Goal: Task Accomplishment & Management: Complete application form

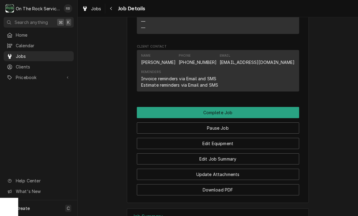
scroll to position [493, 0]
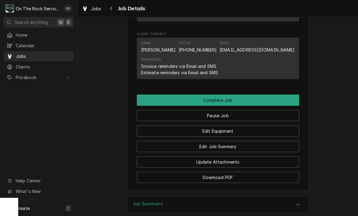
click at [267, 129] on button "Edit Equipment" at bounding box center [218, 131] width 162 height 11
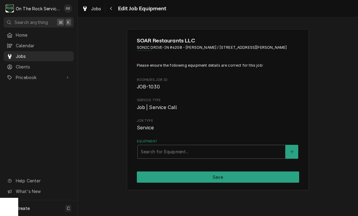
click at [331, 146] on div "SOAR Restaurants LLC SONIC DRIVE-IN #4208 - [PERSON_NAME] / [STREET_ADDRESS] Pl…" at bounding box center [218, 110] width 280 height 172
click at [112, 9] on icon "Navigate back" at bounding box center [111, 8] width 3 height 4
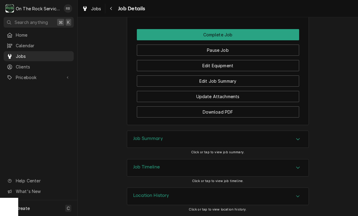
scroll to position [558, 0]
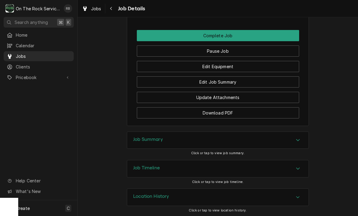
click at [249, 80] on button "Edit Job Summary" at bounding box center [218, 81] width 162 height 11
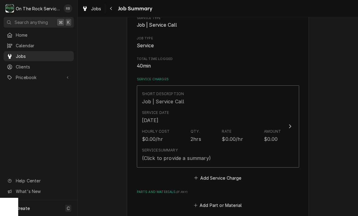
click at [279, 124] on div "Service Date Aug 28, 2025" at bounding box center [211, 117] width 139 height 19
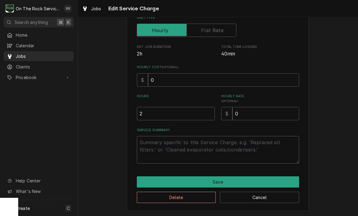
scroll to position [92, 0]
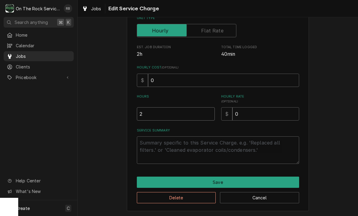
click at [153, 116] on input "2" at bounding box center [176, 113] width 78 height 13
type textarea "x"
type input "1"
click at [172, 147] on textarea "Service Summary" at bounding box center [218, 151] width 162 height 28
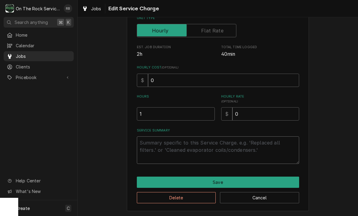
type textarea "x"
type textarea "8"
type textarea "x"
type textarea "8-"
type textarea "x"
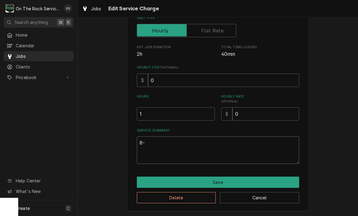
type textarea "8-2"
type textarea "x"
type textarea "8-28"
type textarea "x"
type textarea "8-28-"
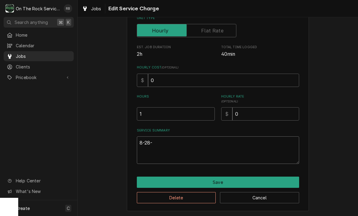
type textarea "x"
type textarea "8-28-2"
type textarea "x"
type textarea "8-28-20"
type textarea "x"
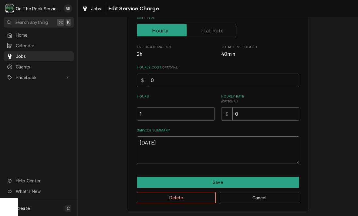
type textarea "8-28-202"
type textarea "x"
type textarea "8-28-2025"
type textarea "x"
type textarea "8-28-2025"
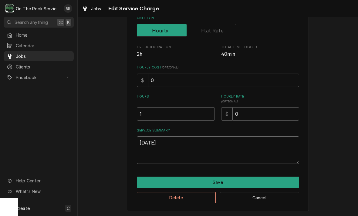
type textarea "x"
type textarea "8-28-2025 R"
type textarea "x"
type textarea "8-28-2025 Ra"
type textarea "x"
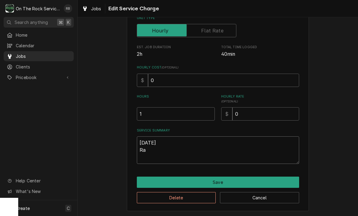
type textarea "8-28-2025 Ray"
type textarea "x"
type textarea "8-28-2025 Ray"
type textarea "x"
type textarea "8-28-2025 Ray p"
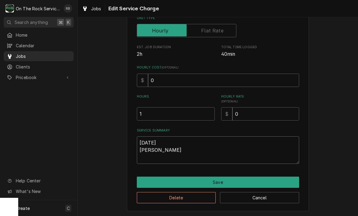
type textarea "x"
type textarea "8-28-2025 Ray pro"
type textarea "x"
type textarea "8-28-2025 Ray prov"
type textarea "x"
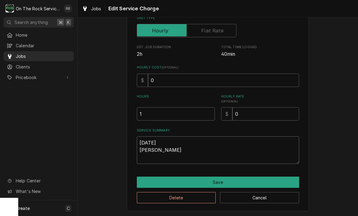
type textarea "8-28-2025 Ray provi"
type textarea "x"
type textarea "8-28-2025 Ray provid"
type textarea "x"
type textarea "8-28-2025 Ray provide"
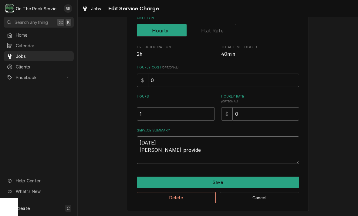
type textarea "x"
type textarea "8-28-2025 Ray provided"
type textarea "x"
type textarea "8-28-2025 Ray provided"
type textarea "x"
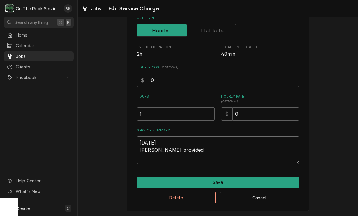
type textarea "8-28-2025 Ray provided s"
type textarea "x"
type textarea "8-28-2025 Ray provided se"
type textarea "x"
type textarea "8-28-2025 Ray provided ser"
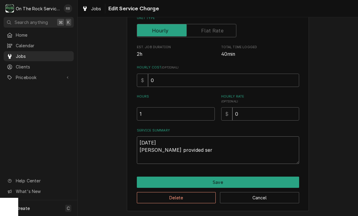
type textarea "x"
type textarea "8-28-2025 Ray provided serv"
type textarea "x"
type textarea "8-28-2025 Ray provided servi"
type textarea "x"
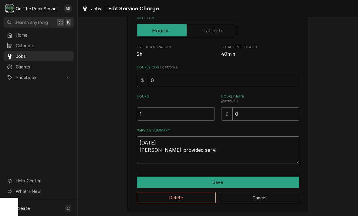
type textarea "8-28-2025 Ray provided servie"
type textarea "x"
type textarea "8-28-2025 Ray provided service"
type textarea "x"
type textarea "8-28-2025 Ray provided service"
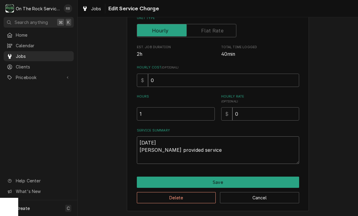
type textarea "x"
type textarea "8-28-2025 Ray provided service p"
type textarea "x"
type textarea "8-28-2025 Ray provided service pa"
type textarea "x"
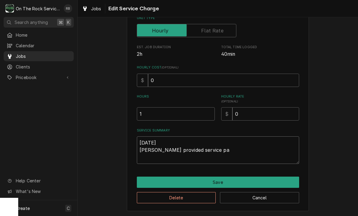
type textarea "8-28-2025 Ray provided service par"
type textarea "x"
type textarea "8-28-2025 Ray provided service part"
type textarea "x"
type textarea "8-28-2025 Ray provided service parts"
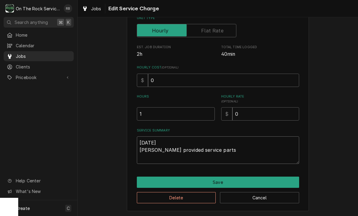
type textarea "x"
type textarea "8-28-2025 Ray provided service parts"
type textarea "x"
type textarea "8-28-2025 Ray provided service parts a"
type textarea "x"
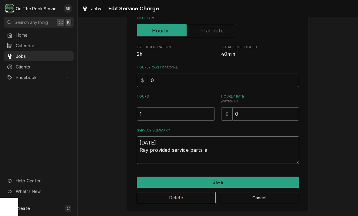
type textarea "8-28-2025 Ray provided service parts an"
type textarea "x"
type textarea "8-28-2025 Ray provided service parts and"
type textarea "x"
type textarea "8-28-2025 Ray provided service parts and"
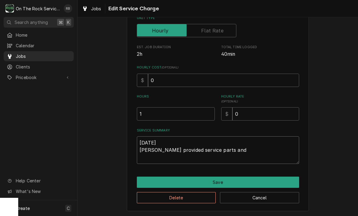
type textarea "x"
type textarea "8-28-2025 Ray provided service parts and la"
type textarea "x"
type textarea "8-28-2025 Ray provided service parts and lab"
type textarea "x"
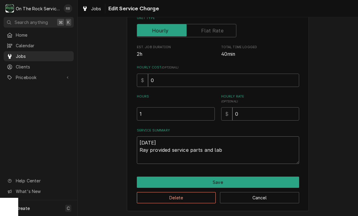
type textarea "8-28-2025 Ray provided service parts and labo"
type textarea "x"
type textarea "8-28-2025 Ray provided service parts and labor"
type textarea "x"
type textarea "8-28-2025 Ray provided service parts and labor"
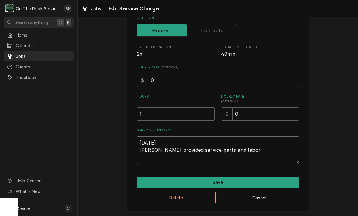
type textarea "x"
type textarea "8-28-2025 Ray provided service parts and labor t"
type textarea "x"
type textarea "8-28-2025 Ray provided service parts and labor to"
type textarea "x"
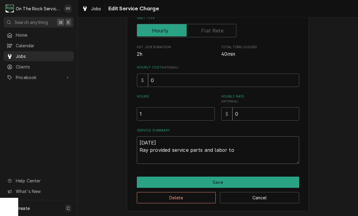
type textarea "8-28-2025 Ray provided service parts and labor to"
type textarea "x"
type textarea "8-28-2025 Ray provided service parts and labor to d"
type textarea "x"
type textarea "8-28-2025 Ray provided service parts and labor to di"
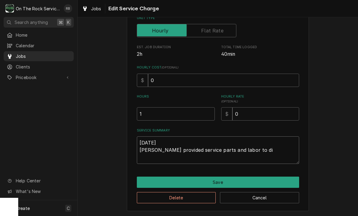
type textarea "x"
type textarea "8-28-2025 Ray provided service parts and labor to dia"
type textarea "x"
type textarea "8-28-2025 Ray provided service parts and labor to diag"
type textarea "x"
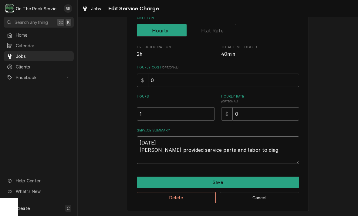
type textarea "8-28-2025 Ray provided service parts and labor to diagnose"
type textarea "x"
type textarea "8-28-2025 Ray provided service parts and labor to diagnose"
type textarea "x"
type textarea "8-28-2025 Ray provided service parts and labor to diagnose g"
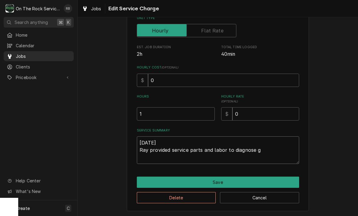
type textarea "x"
type textarea "8-28-2025 Ray provided service parts and labor to diagnose gr"
type textarea "x"
type textarea "8-28-2025 Ray provided service parts and labor to diagnose gri"
type textarea "x"
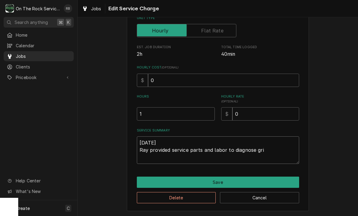
type textarea "8-28-2025 Ray provided service parts and labor to diagnose gril"
type textarea "x"
type textarea "8-28-2025 Ray provided service parts and labor to diagnose grill"
type textarea "x"
type textarea "8-28-2025 Ray provided service parts and labor to diagnose grill"
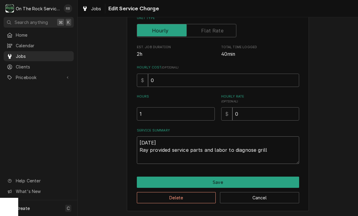
type textarea "x"
type textarea "8-28-2025 Ray provided service parts and labor to diagnose grill n"
type textarea "x"
type textarea "8-28-2025 Ray provided service parts and labor to diagnose grill no"
type textarea "x"
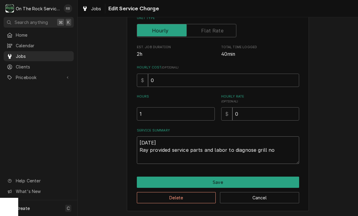
type textarea "8-28-2025 Ray provided service parts and labor to diagnose grill not"
type textarea "x"
type textarea "8-28-2025 Ray provided service parts and labor to diagnose grill not"
type textarea "x"
type textarea "8-28-2025 Ray provided service parts and labor to diagnose grill not c"
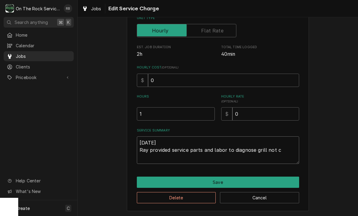
type textarea "x"
type textarea "8-28-2025 Ray provided service parts and labor to diagnose grill not co"
type textarea "x"
type textarea "8-28-2025 Ray provided service parts and labor to diagnose grill not com"
type textarea "x"
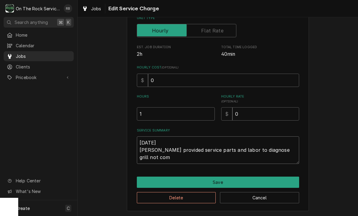
type textarea "8-28-2025 Ray provided service parts and labor to diagnose grill not comi"
type textarea "x"
type textarea "8-28-2025 Ray provided service parts and labor to diagnose grill not comin"
type textarea "x"
type textarea "8-28-2025 Ray provided service parts and labor to diagnose grill not coming"
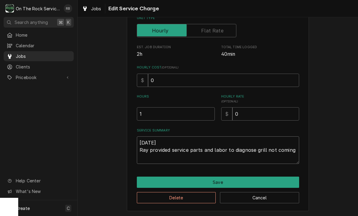
type textarea "x"
type textarea "8-28-2025 Ray provided service parts and labor to diagnose grill not coming"
type textarea "x"
type textarea "8-28-2025 Ray provided service parts and labor to diagnose grill not coming o"
type textarea "x"
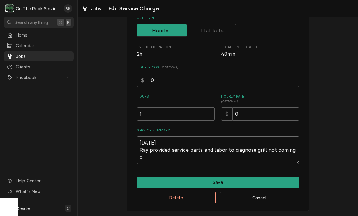
type textarea "8-28-2025 Ray provided service parts and labor to diagnose grill not coming on"
type textarea "x"
type textarea "8-28-2025 Ray provided service parts and labor to diagnose grill not coming on."
type textarea "x"
type textarea "8-28-2025 Ray provided service parts and labor to diagnose grill not coming on."
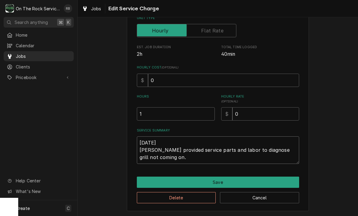
type textarea "x"
type textarea "8-28-2025 Ray provided service parts and labor to diagnose grill not coming on.…"
type textarea "x"
type textarea "8-28-2025 Ray provided service parts and labor to diagnose grill not coming on.…"
type textarea "x"
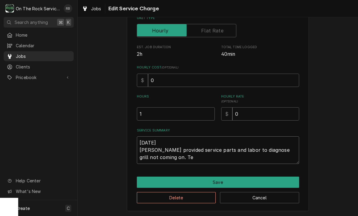
type textarea "8-28-2025 Ray provided service parts and labor to diagnose grill not coming on.…"
type textarea "x"
type textarea "8-28-2025 Ray provided service parts and labor to diagnose grill not coming on.…"
type textarea "x"
type textarea "8-28-2025 Ray provided service parts and labor to diagnose grill not coming on.…"
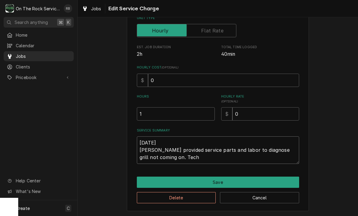
type textarea "x"
type textarea "8-28-2025 Ray provided service parts and labor to diagnose grill not coming on.…"
type textarea "x"
type textarea "8-28-2025 Ray provided service parts and labor to diagnose grill not coming on.…"
type textarea "x"
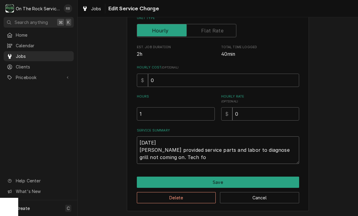
type textarea "8-28-2025 Ray provided service parts and labor to diagnose grill not coming on.…"
type textarea "x"
type textarea "8-28-2025 Ray provided service parts and labor to diagnose grill not coming on.…"
type textarea "x"
type textarea "8-28-2025 Ray provided service parts and labor to diagnose grill not coming on.…"
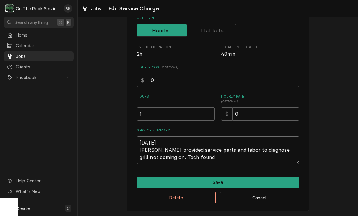
type textarea "x"
type textarea "8-28-2025 Ray provided service parts and labor to diagnose grill not coming on.…"
type textarea "x"
type textarea "8-28-2025 Ray provided service parts and labor to diagnose grill not coming on.…"
type textarea "x"
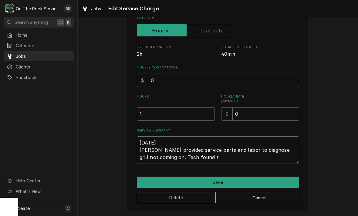
type textarea "8-28-2025 Ray provided service parts and labor to diagnose grill not coming on.…"
type textarea "x"
type textarea "8-28-2025 Ray provided service parts and labor to diagnose grill not coming on.…"
type textarea "x"
type textarea "8-28-2025 Ray provided service parts and labor to diagnose grill not coming on.…"
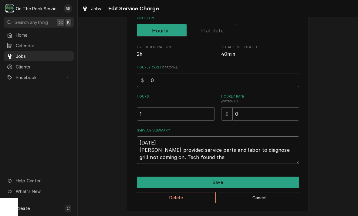
type textarea "x"
type textarea "8-28-2025 Ray provided service parts and labor to diagnose grill not coming on.…"
type textarea "x"
type textarea "8-28-2025 Ray provided service parts and labor to diagnose grill not coming on.…"
type textarea "x"
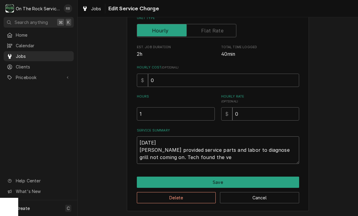
type textarea "8-28-2025 Ray provided service parts and labor to diagnose grill not coming on.…"
type textarea "x"
type textarea "8-28-2025 Ray provided service parts and labor to diagnose grill not coming on.…"
type textarea "x"
type textarea "8-28-2025 Ray provided service parts and labor to diagnose grill not coming on.…"
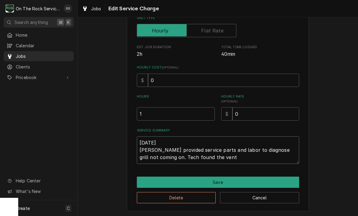
type textarea "x"
type textarea "8-28-2025 Ray provided service parts and labor to diagnose grill not coming on.…"
type textarea "x"
type textarea "8-28-2025 Ray provided service parts and labor to diagnose grill not coming on.…"
type textarea "x"
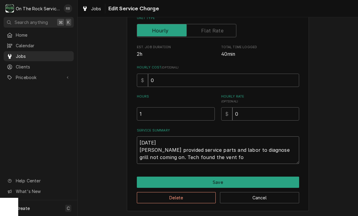
type textarea "8-28-2025 Ray provided service parts and labor to diagnose grill not coming on.…"
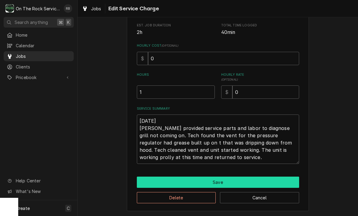
click at [279, 179] on button "Save" at bounding box center [218, 182] width 162 height 11
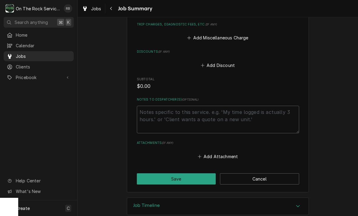
scroll to position [326, 0]
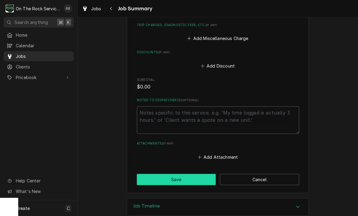
click at [181, 174] on button "Save" at bounding box center [176, 179] width 79 height 11
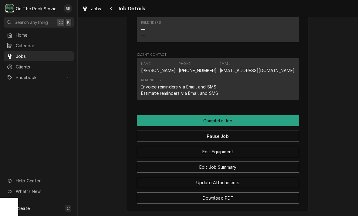
scroll to position [546, 0]
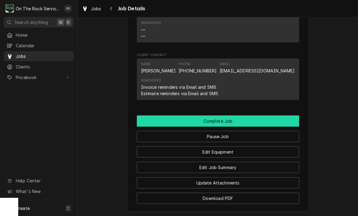
click at [233, 116] on button "Complete Job" at bounding box center [218, 121] width 162 height 11
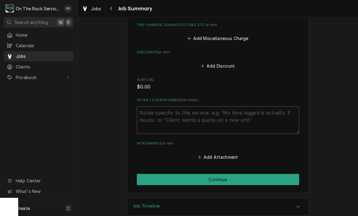
scroll to position [326, 0]
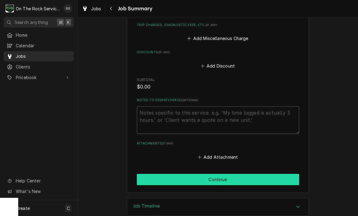
click at [226, 174] on button "Continue" at bounding box center [218, 179] width 162 height 11
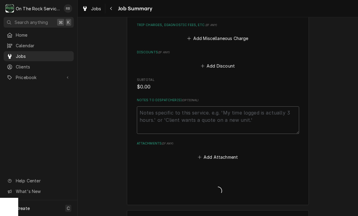
type textarea "x"
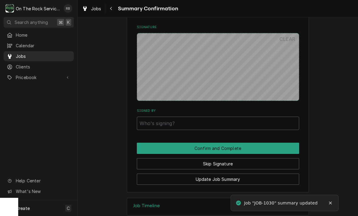
scroll to position [339, 0]
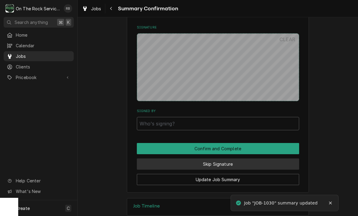
click at [229, 159] on button "Skip Signature" at bounding box center [218, 164] width 162 height 11
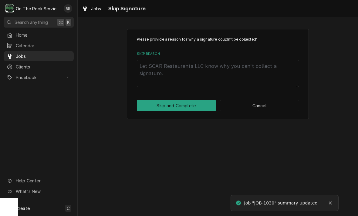
click at [158, 71] on textarea "Skip Reason" at bounding box center [218, 74] width 162 height 28
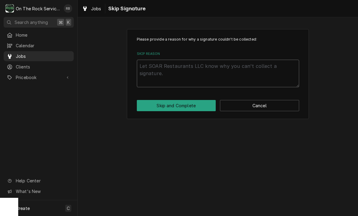
type textarea "x"
type textarea "N"
type textarea "x"
type textarea "No"
type textarea "x"
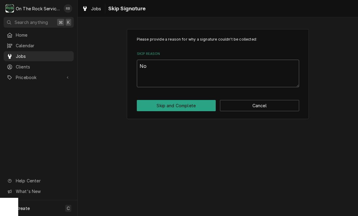
type textarea "Not"
type textarea "x"
type textarea "Not"
type textarea "x"
type textarea "Not n"
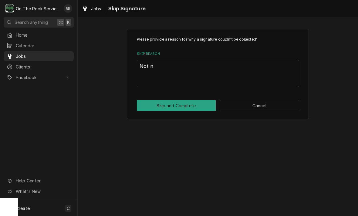
type textarea "x"
type textarea "Not ne"
type textarea "x"
type textarea "Not nee"
type textarea "x"
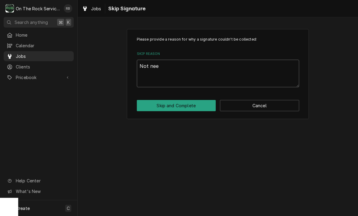
type textarea "Not need"
type textarea "x"
type textarea "Not neede"
type textarea "x"
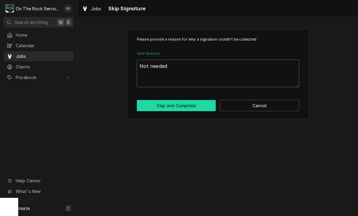
type textarea "Not needed"
click at [193, 105] on button "Skip and Complete" at bounding box center [176, 105] width 79 height 11
type textarea "x"
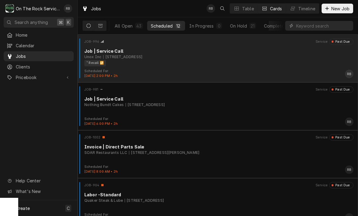
click at [142, 58] on div "[STREET_ADDRESS]" at bounding box center [122, 56] width 39 height 5
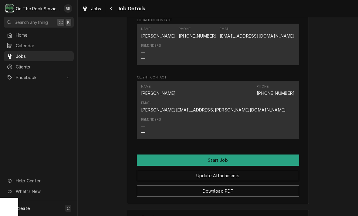
scroll to position [489, 0]
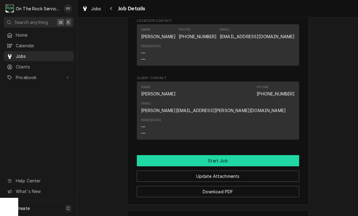
click at [249, 155] on button "Start Job" at bounding box center [218, 160] width 162 height 11
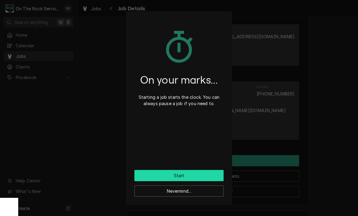
click at [212, 170] on button "Start" at bounding box center [178, 175] width 89 height 11
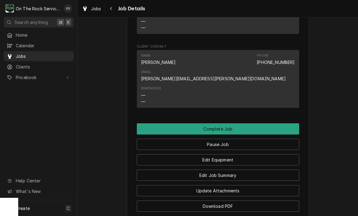
scroll to position [540, 0]
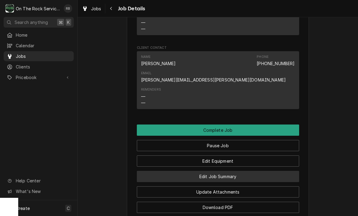
click at [254, 171] on button "Edit Job Summary" at bounding box center [218, 176] width 162 height 11
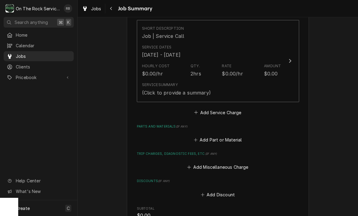
scroll to position [177, 0]
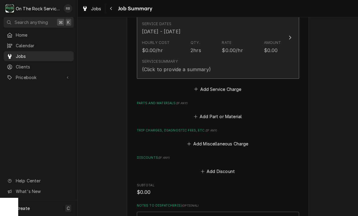
click at [292, 36] on div "Update Line Item" at bounding box center [290, 37] width 8 height 7
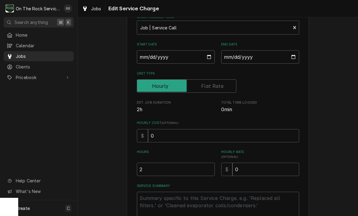
scroll to position [47, 0]
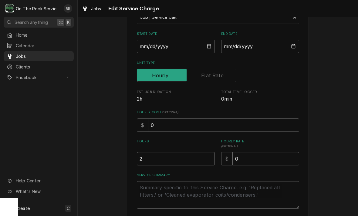
click at [155, 158] on input "2" at bounding box center [176, 158] width 78 height 13
type textarea "x"
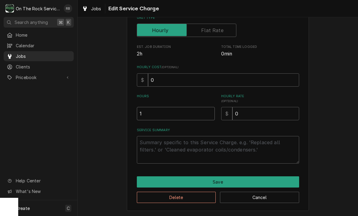
scroll to position [92, 0]
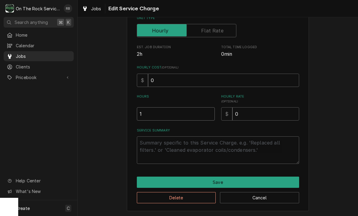
type input "1"
click at [151, 141] on textarea "Service Summary" at bounding box center [218, 151] width 162 height 28
type textarea "x"
type textarea "I"
type textarea "x"
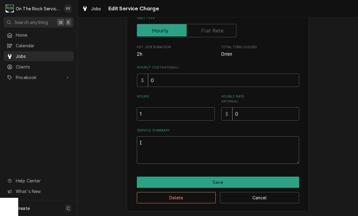
type textarea "Iz"
type textarea "x"
type textarea "Izz"
type textarea "x"
type textarea "Izzy"
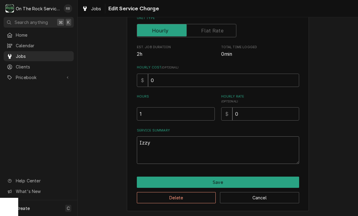
type textarea "x"
type textarea "Izzy"
type textarea "x"
type textarea "Izzy c"
type textarea "x"
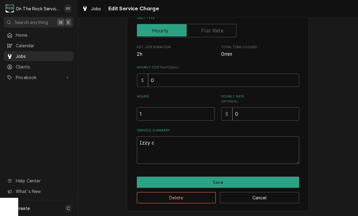
type textarea "Izzy co"
type textarea "x"
type textarea "Izzy com"
type textarea "x"
type textarea "Izzy comp"
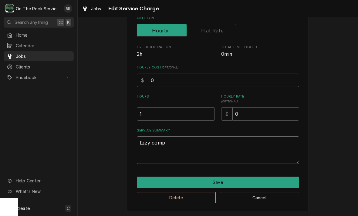
type textarea "x"
type textarea "Izzy compl"
type textarea "x"
type textarea "Izzy comple"
type textarea "x"
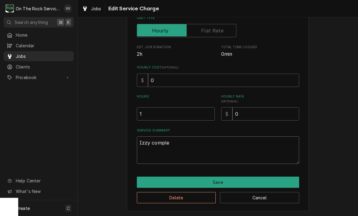
type textarea "Izzy complet"
type textarea "x"
type textarea "Izzy complete"
type textarea "x"
type textarea "Izzy completed"
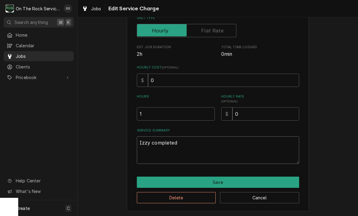
type textarea "x"
type textarea "Izzy completed"
type textarea "x"
type textarea "Izzy completed t"
type textarea "x"
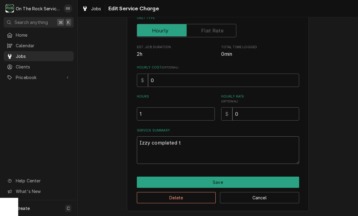
type textarea "Izzy completed th"
type textarea "x"
type textarea "Izzy completed thi"
type textarea "x"
type textarea "Izzy completed this"
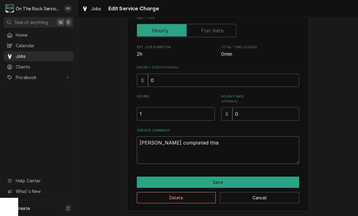
type textarea "x"
type textarea "Izzy completed this"
type textarea "x"
type textarea "Izzy completed this"
type textarea "x"
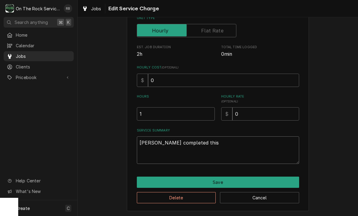
type textarea "[PERSON_NAME] completed this."
type textarea "x"
type textarea "[PERSON_NAME] completed this."
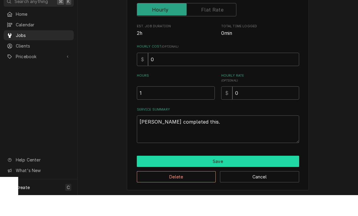
click at [278, 177] on button "Save" at bounding box center [218, 182] width 162 height 11
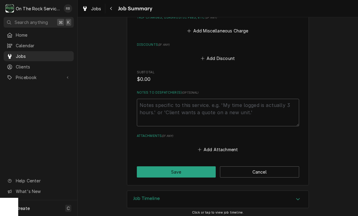
scroll to position [290, 0]
click at [192, 170] on button "Save" at bounding box center [176, 172] width 79 height 11
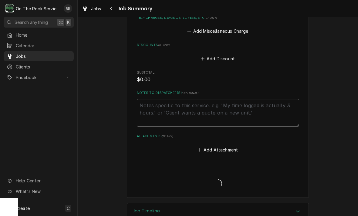
type textarea "x"
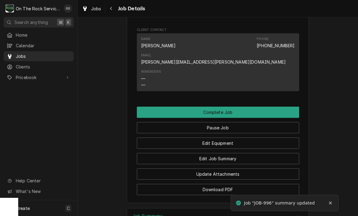
scroll to position [612, 0]
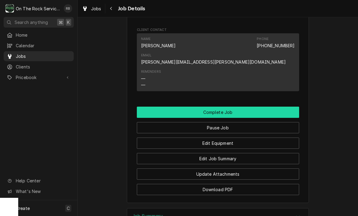
click at [248, 107] on button "Complete Job" at bounding box center [218, 112] width 162 height 11
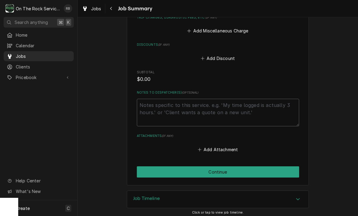
scroll to position [290, 0]
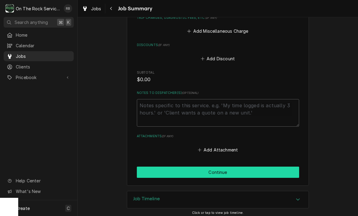
click at [256, 168] on button "Continue" at bounding box center [218, 172] width 162 height 11
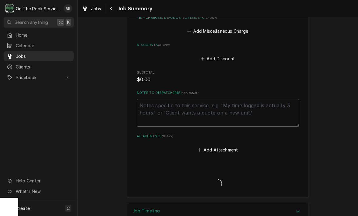
type textarea "x"
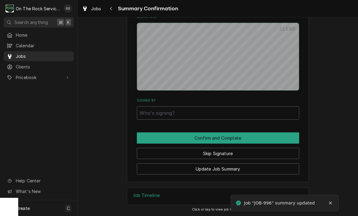
scroll to position [313, 0]
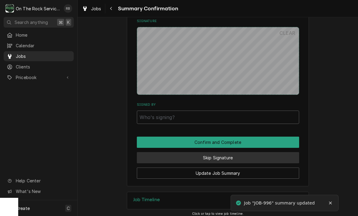
click at [251, 152] on button "Skip Signature" at bounding box center [218, 157] width 162 height 11
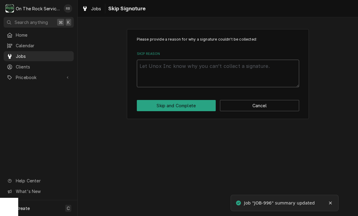
click at [164, 67] on textarea "Skip Reason" at bounding box center [218, 74] width 162 height 28
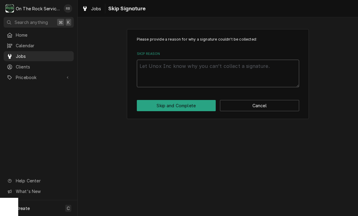
type textarea "x"
type textarea "N"
type textarea "x"
type textarea "No"
type textarea "x"
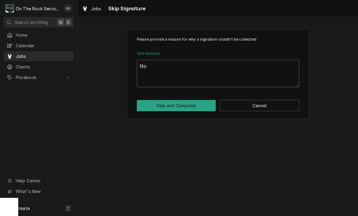
type textarea "Not"
type textarea "x"
type textarea "Not"
type textarea "x"
type textarea "Not n"
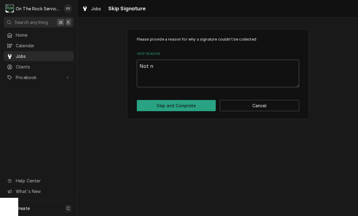
type textarea "x"
type textarea "Not ne"
type textarea "x"
type textarea "Not nee"
type textarea "x"
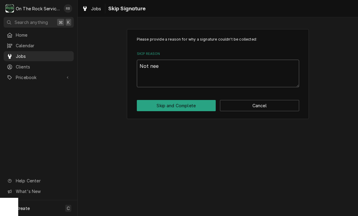
type textarea "Not need"
type textarea "x"
type textarea "Not neede"
type textarea "x"
type textarea "Not needed"
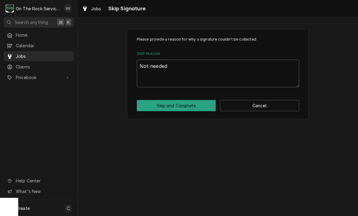
type textarea "x"
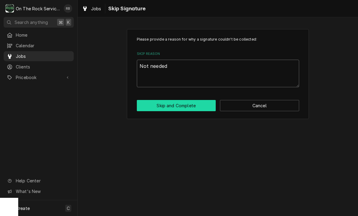
type textarea "Not needed"
click at [194, 106] on button "Skip and Complete" at bounding box center [176, 105] width 79 height 11
type textarea "x"
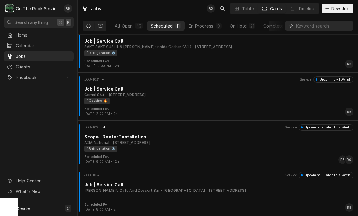
scroll to position [346, 0]
